Goal: Transaction & Acquisition: Purchase product/service

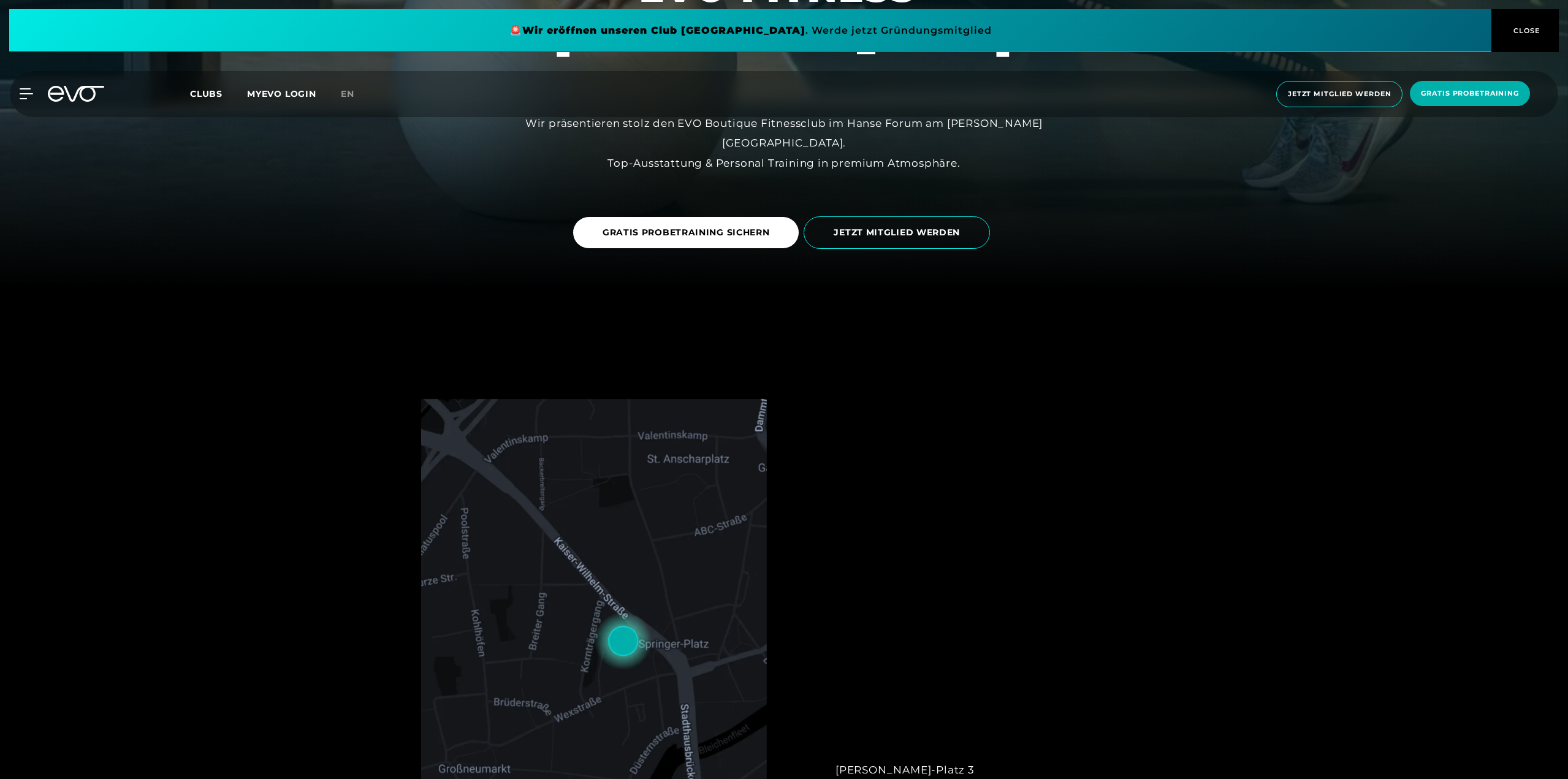
click at [203, 92] on span "Clubs" at bounding box center [206, 93] width 32 height 11
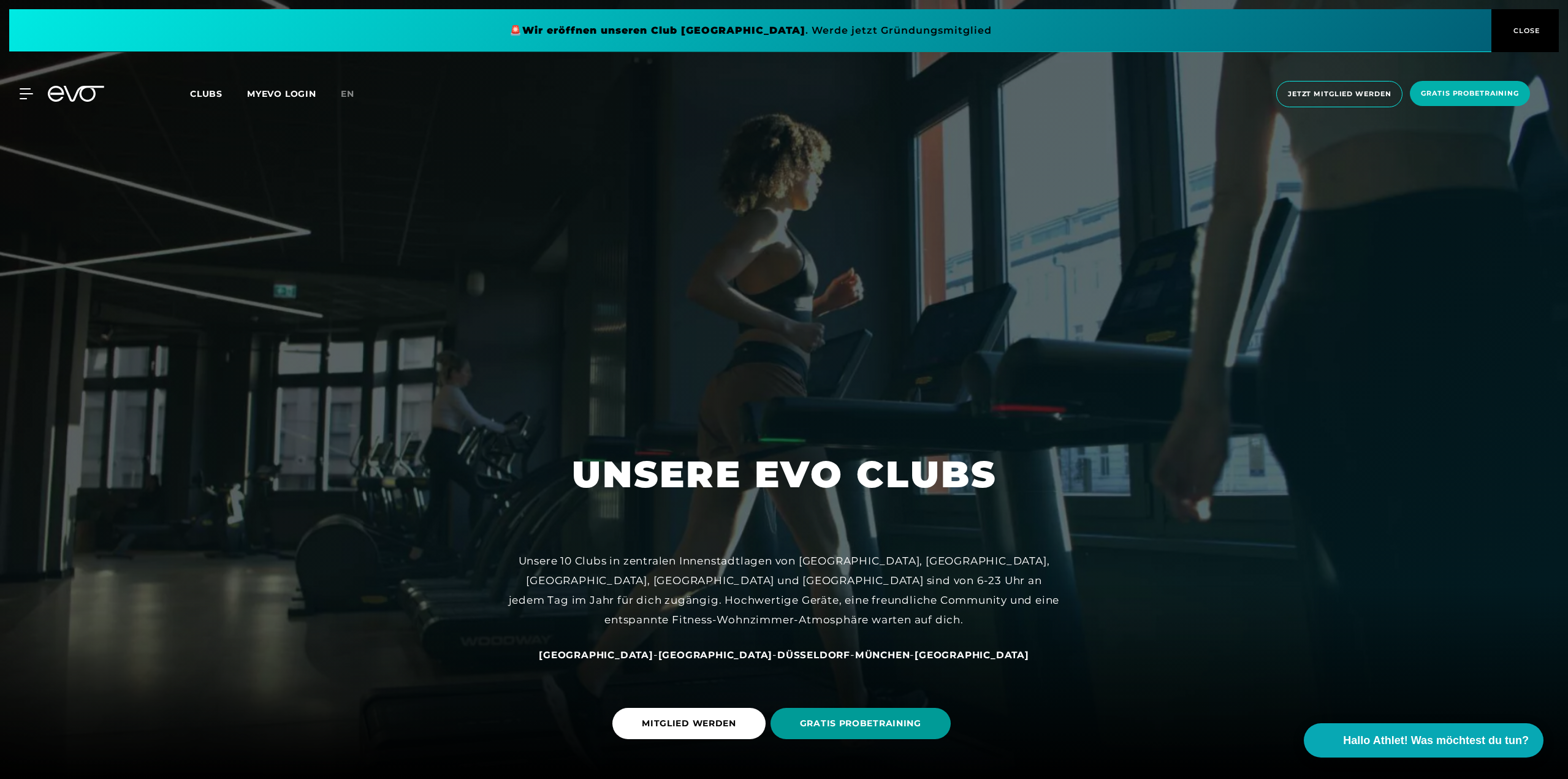
click at [825, 731] on span "GRATIS PROBETRAINING" at bounding box center [860, 724] width 180 height 32
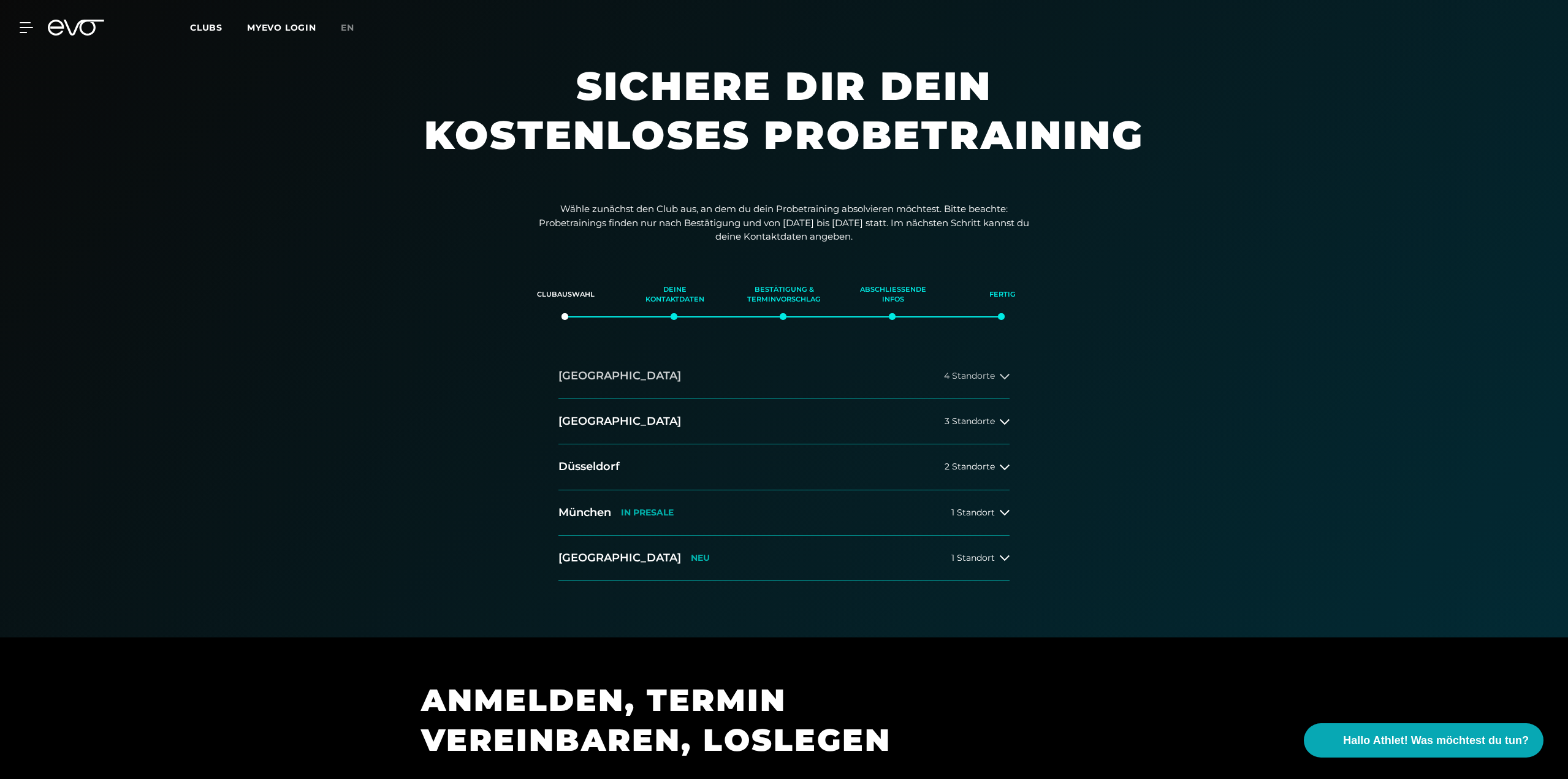
click at [943, 372] on button "[GEOGRAPHIC_DATA] 4 Standorte" at bounding box center [784, 376] width 451 height 45
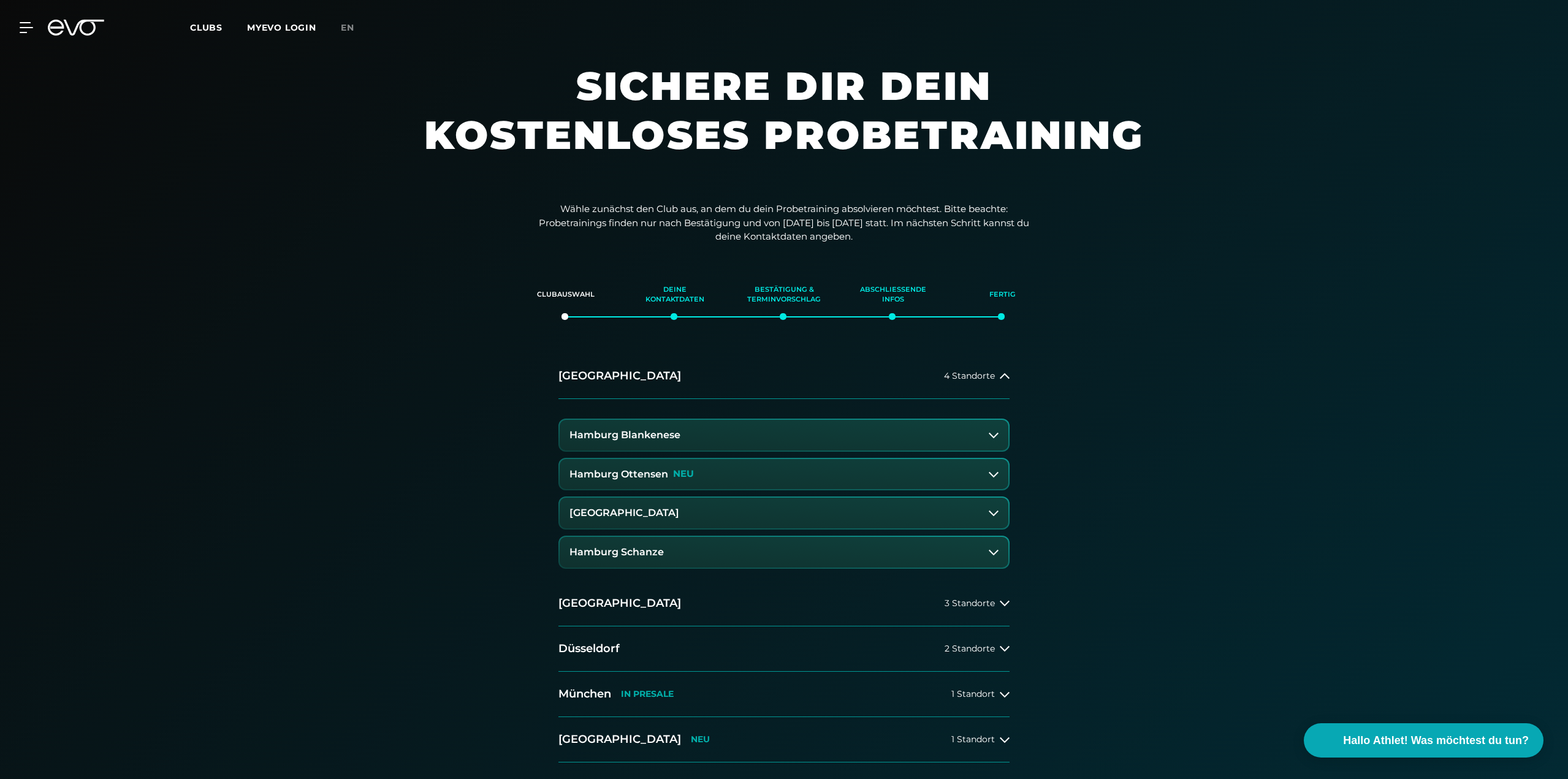
click at [921, 444] on button "Hamburg Blankenese" at bounding box center [784, 435] width 449 height 31
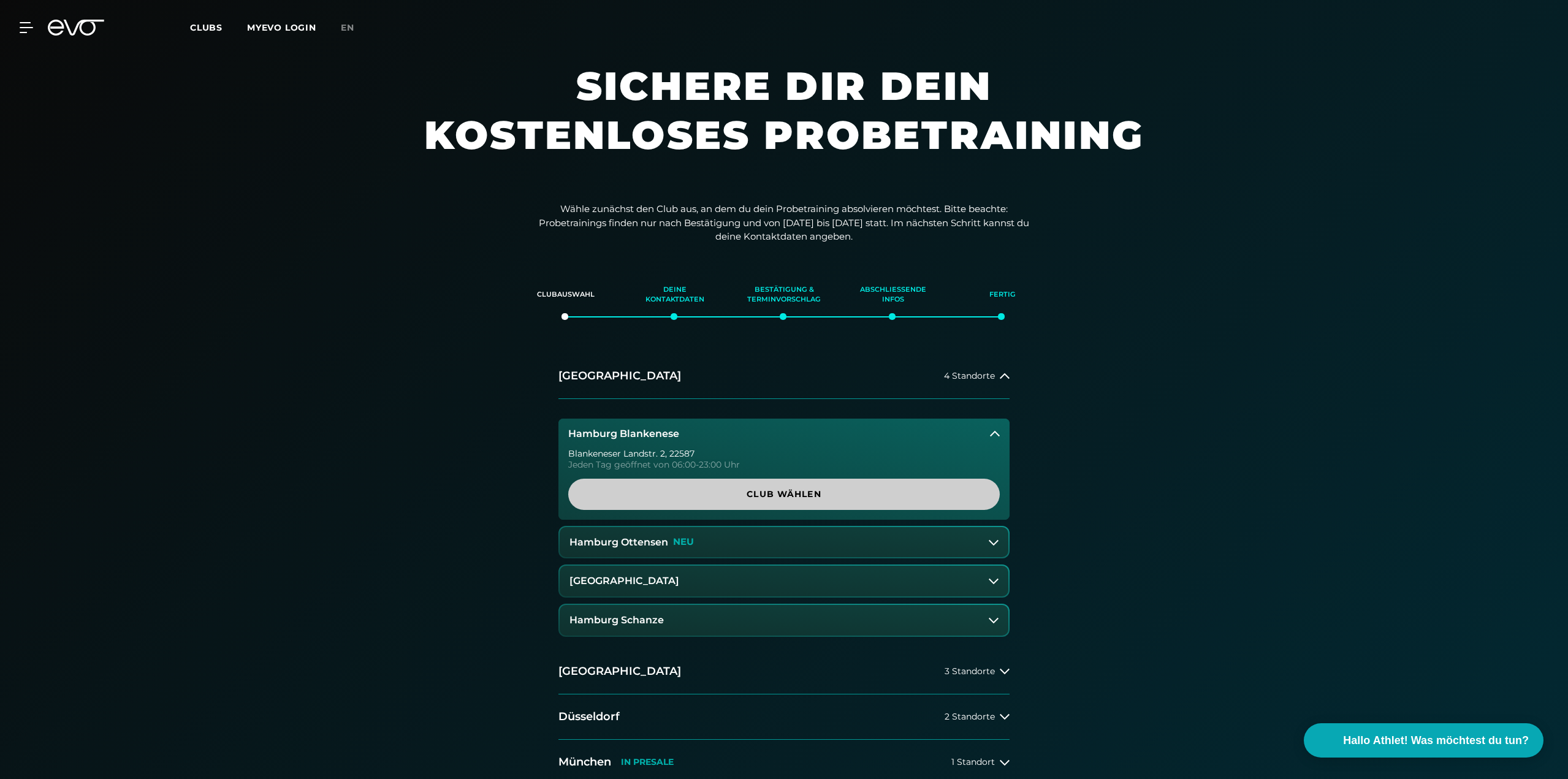
click at [846, 491] on span "Club wählen" at bounding box center [784, 494] width 373 height 13
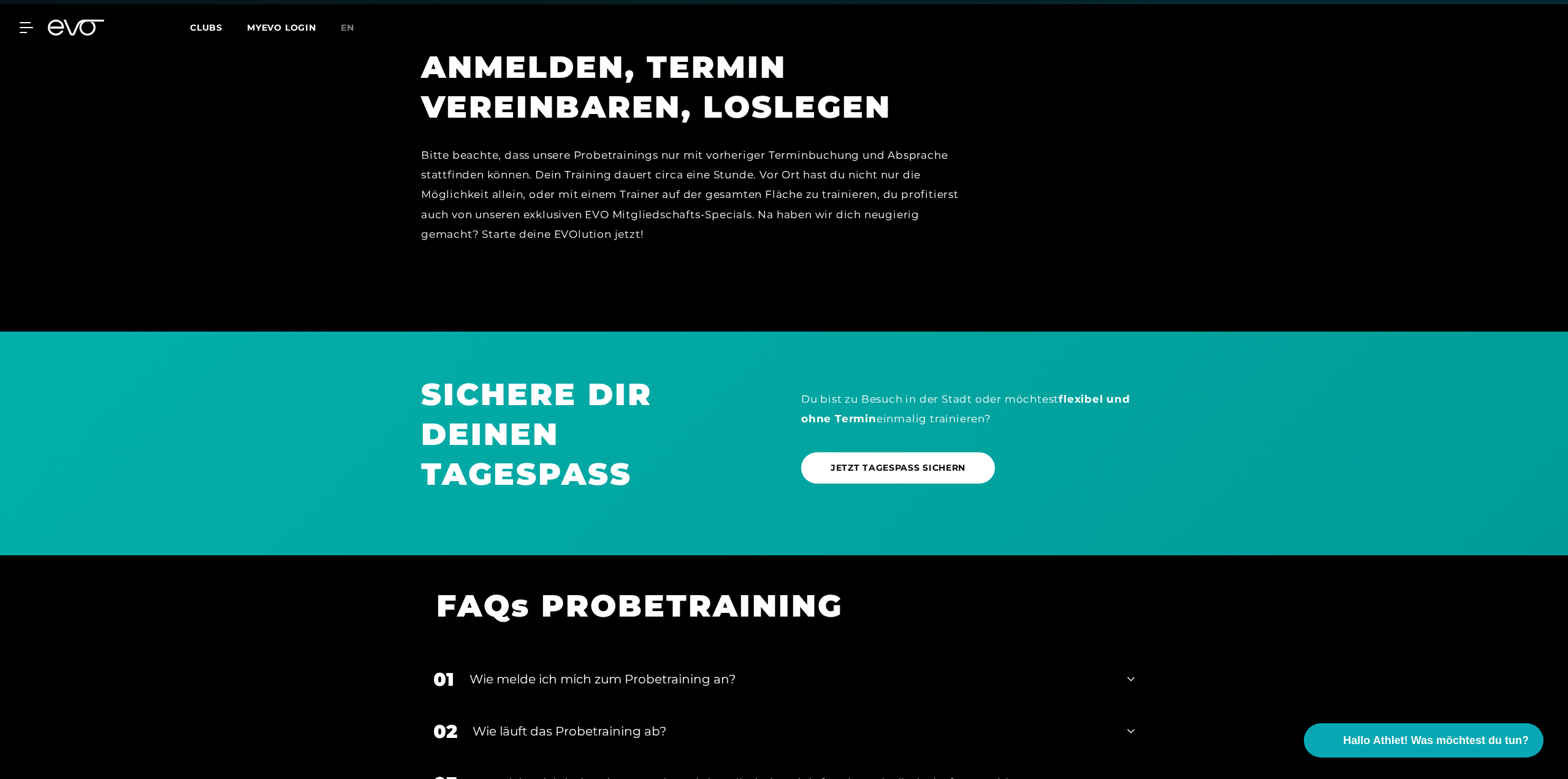
scroll to position [1008, 0]
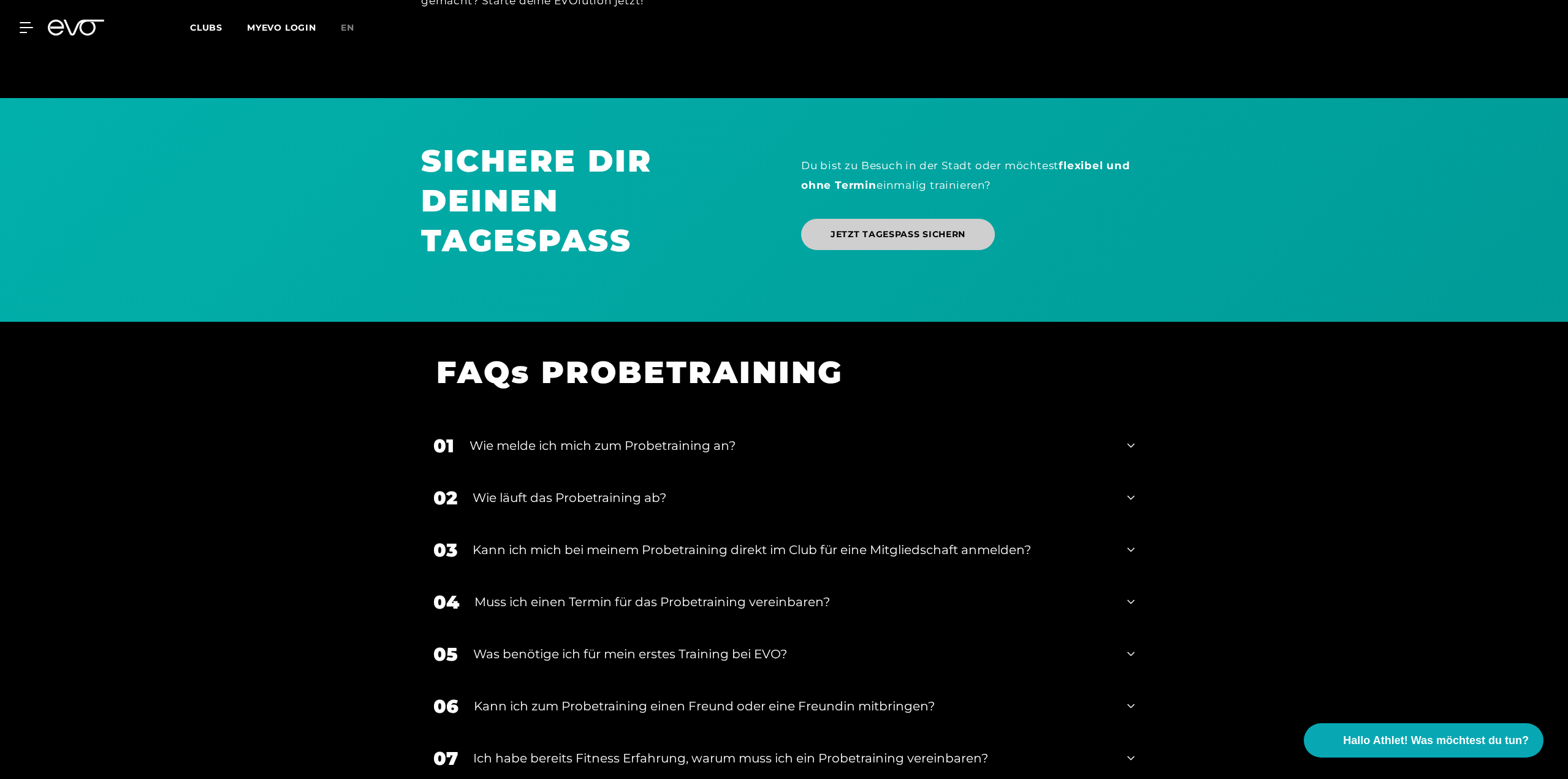
click at [877, 241] on span "JETZT TAGESPASS SICHERN" at bounding box center [898, 234] width 135 height 13
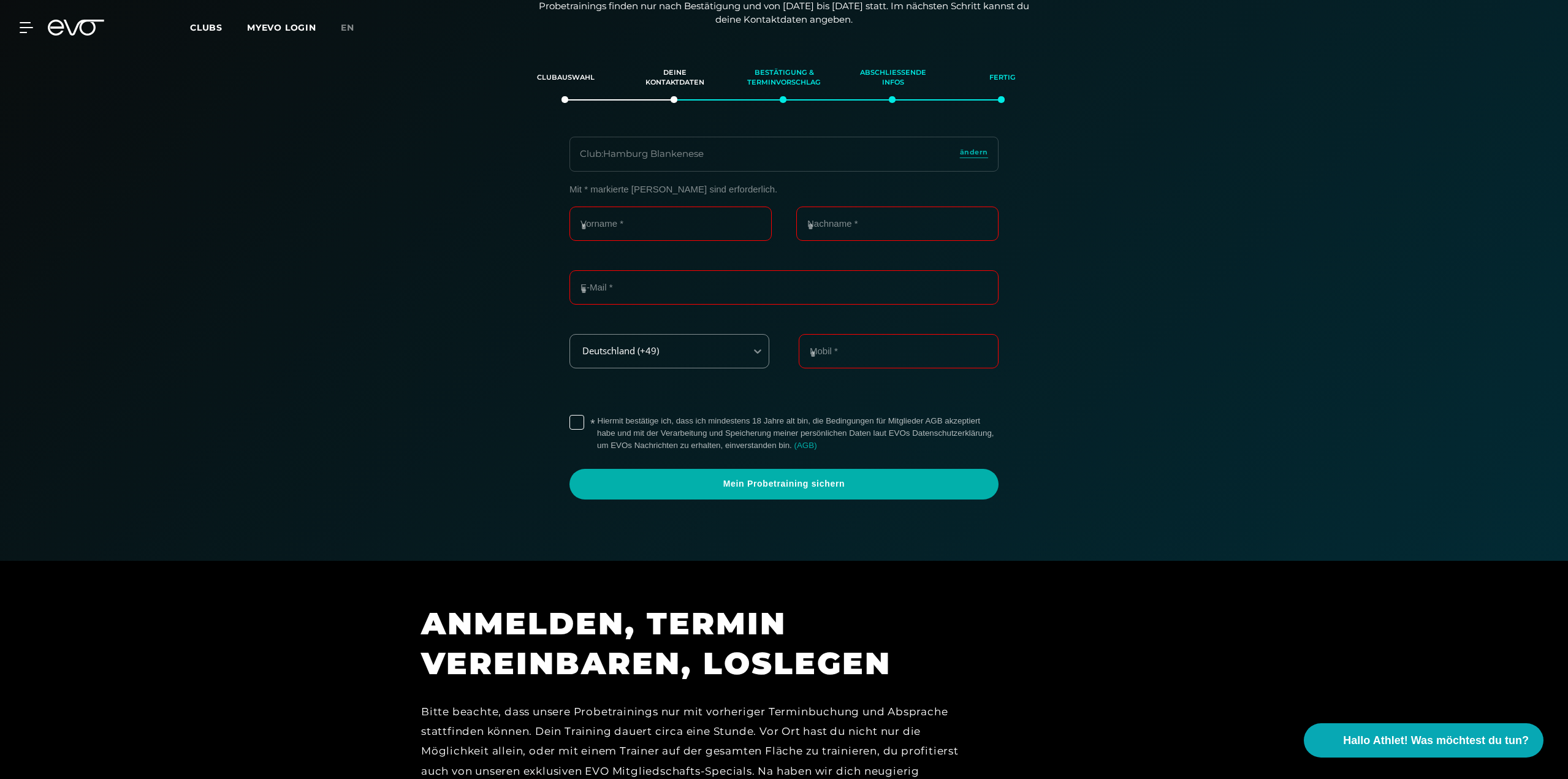
scroll to position [0, 0]
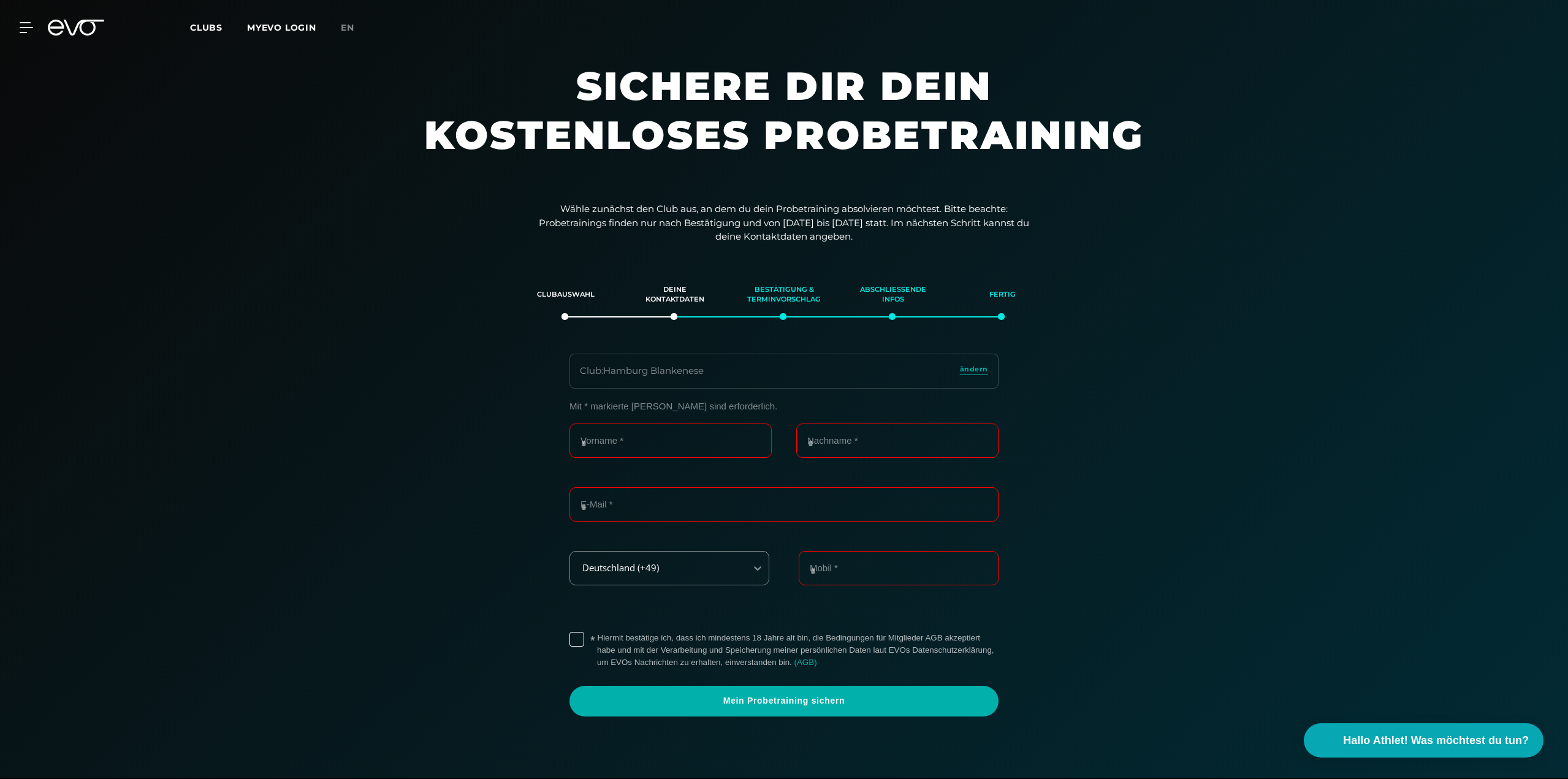
drag, startPoint x: 620, startPoint y: 17, endPoint x: 592, endPoint y: -29, distance: 53.9
click at [265, 25] on link "MYEVO LOGIN" at bounding box center [282, 27] width 69 height 11
click at [26, 23] on icon at bounding box center [29, 27] width 17 height 9
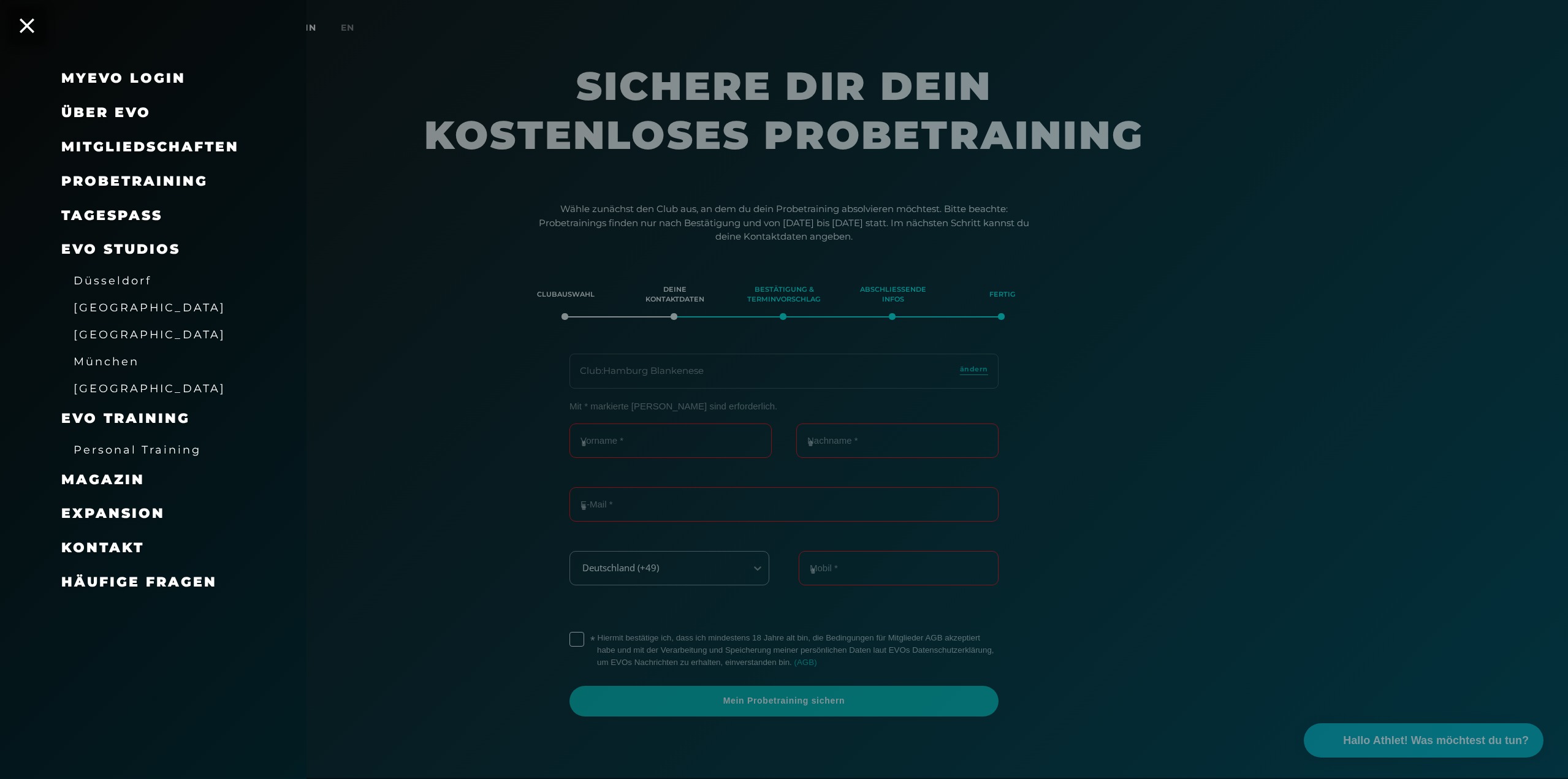
click at [122, 119] on span "Über EVO" at bounding box center [106, 112] width 90 height 16
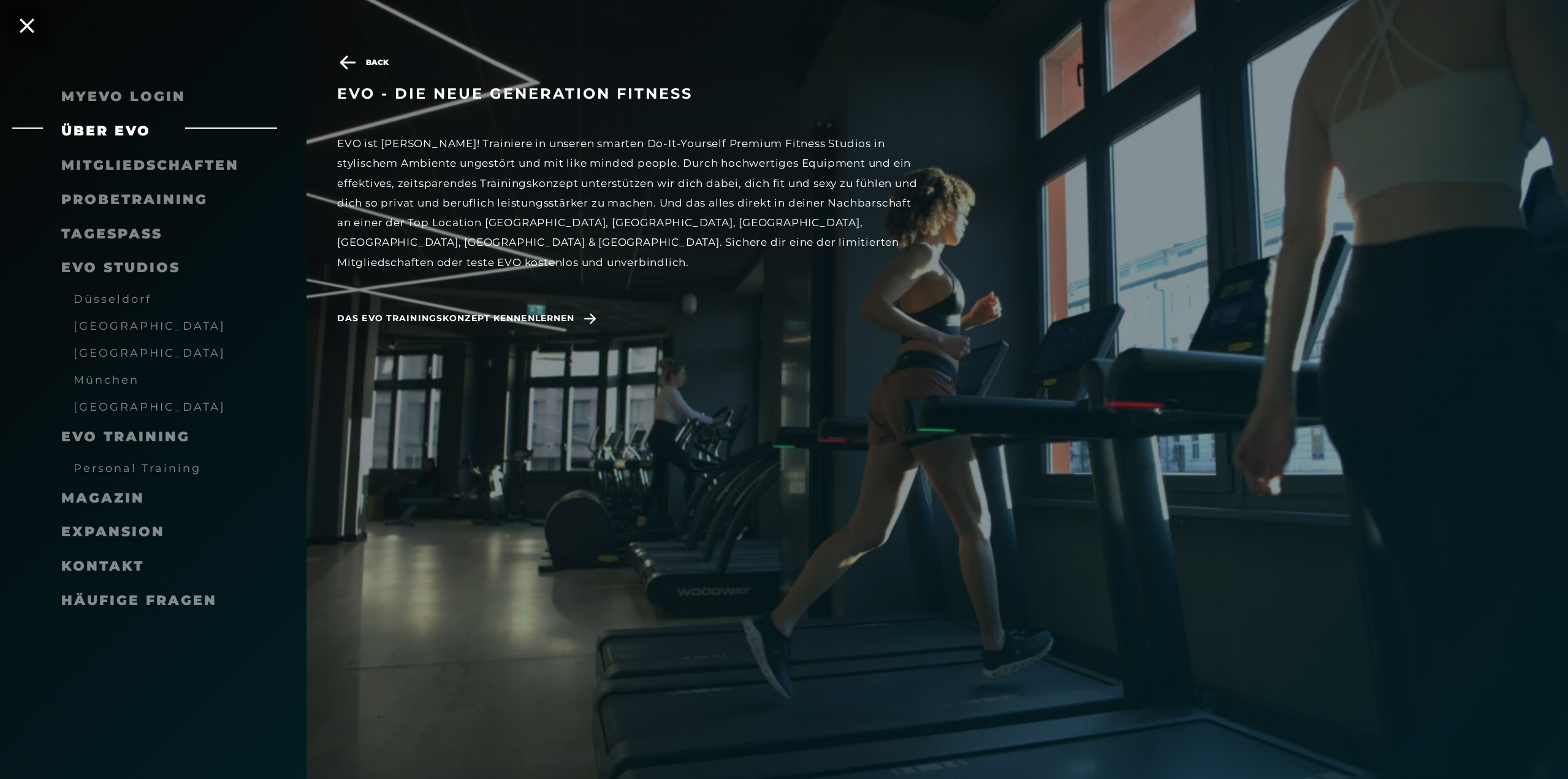
click at [107, 160] on span "Mitgliedschaften" at bounding box center [150, 165] width 177 height 16
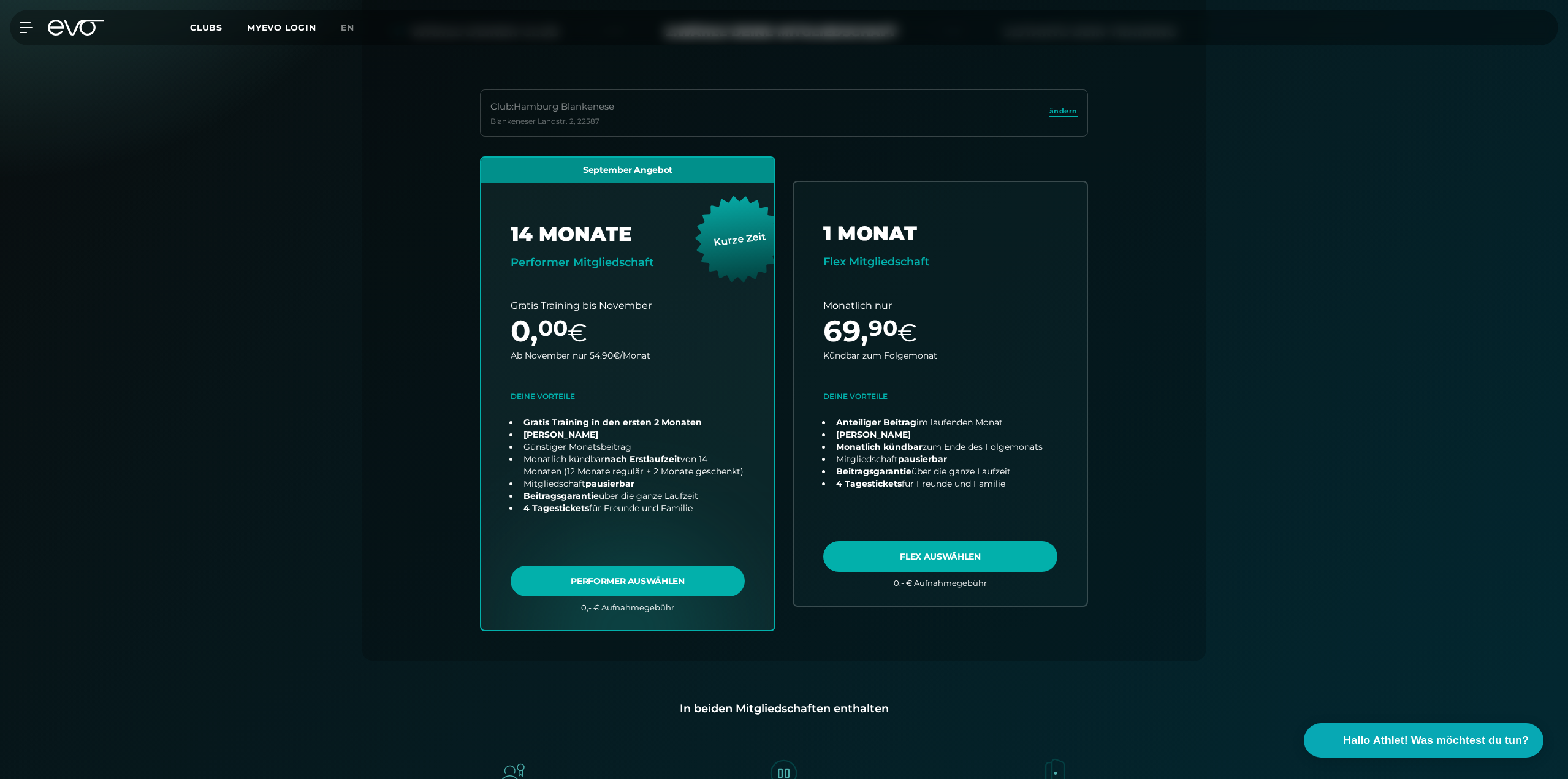
scroll to position [210, 0]
